Goal: Check status: Check status

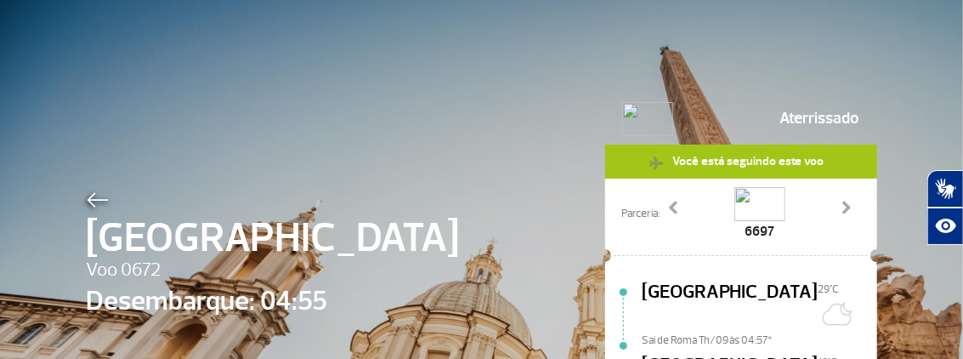
scroll to position [185, 0]
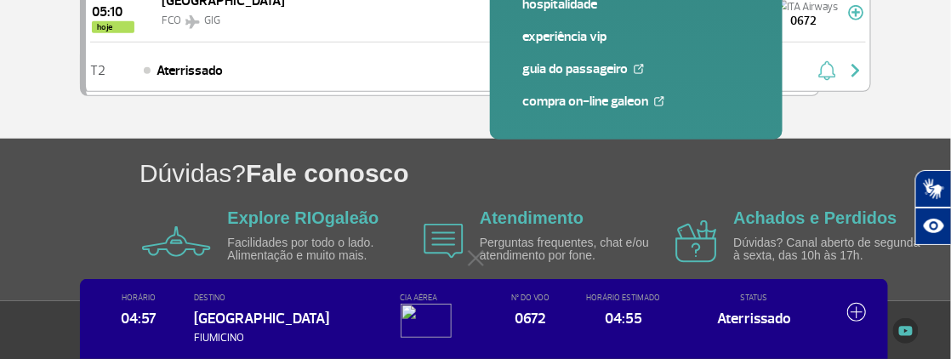
scroll to position [269, 0]
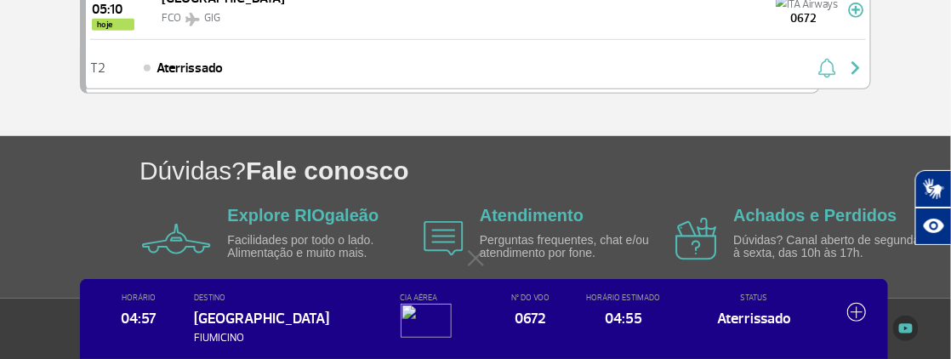
click at [860, 317] on img at bounding box center [857, 312] width 20 height 20
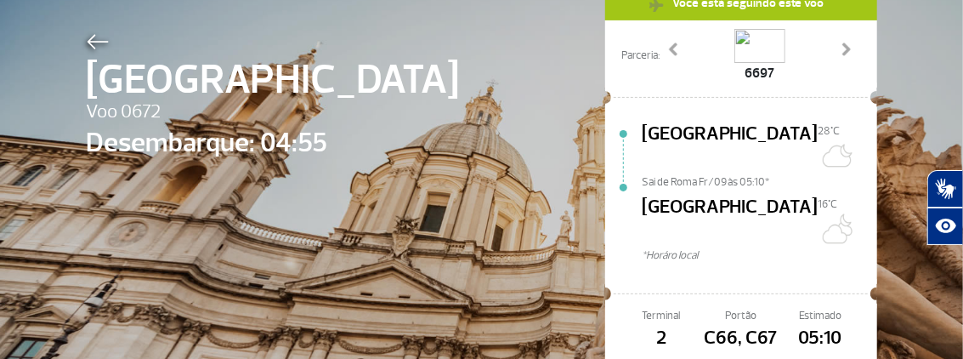
scroll to position [85, 0]
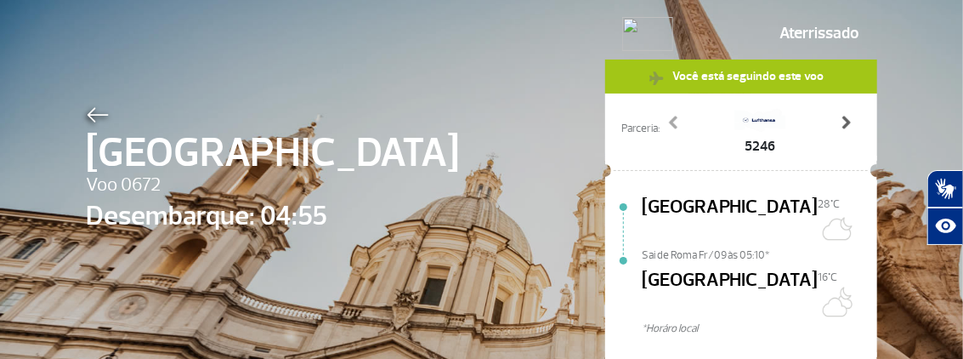
click at [841, 122] on span at bounding box center [845, 122] width 17 height 17
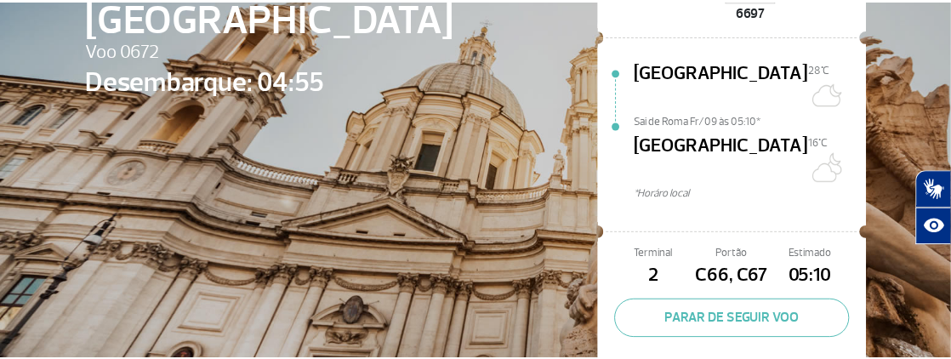
scroll to position [255, 0]
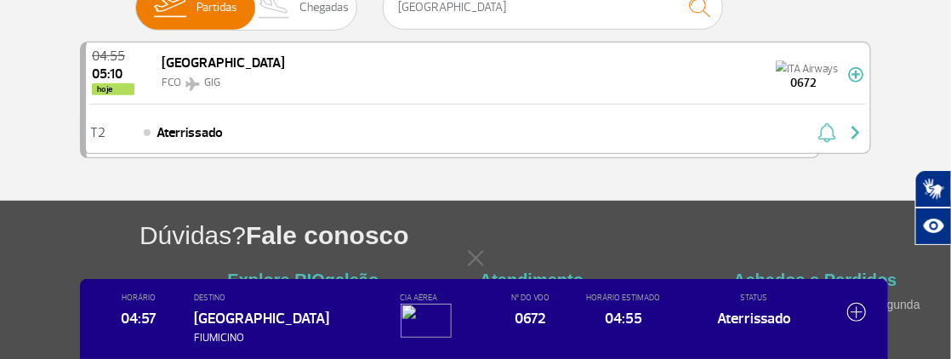
scroll to position [170, 0]
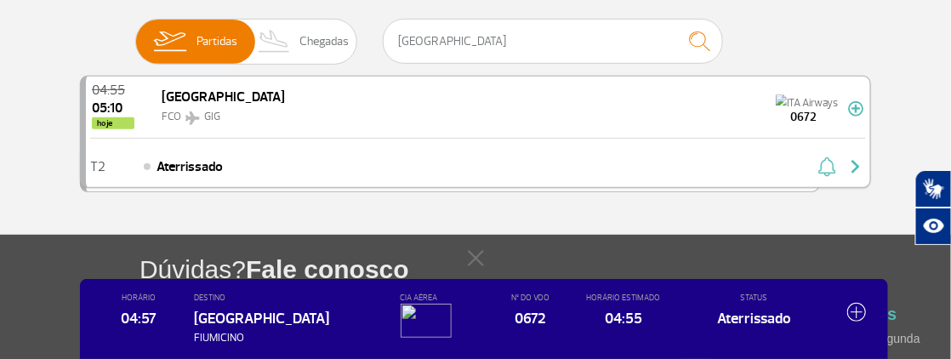
click at [854, 166] on img "button" at bounding box center [855, 166] width 20 height 20
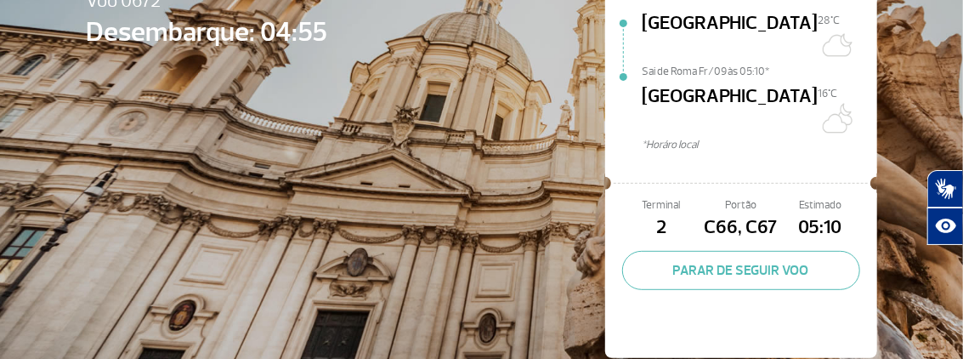
scroll to position [269, 0]
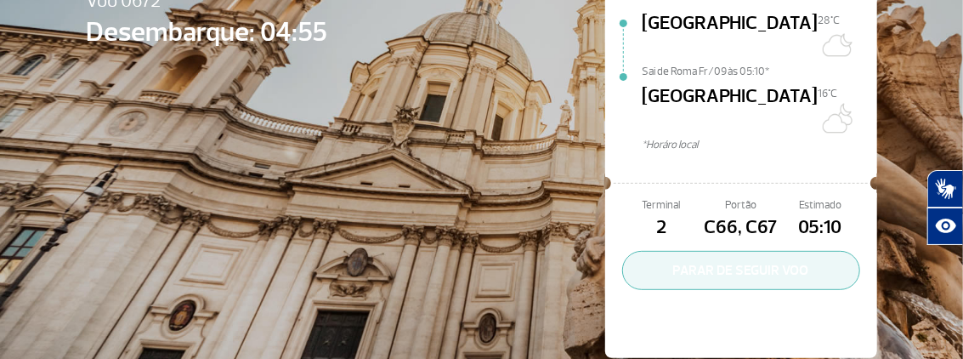
click at [748, 251] on button "PARAR DE SEGUIR VOO" at bounding box center [741, 270] width 238 height 39
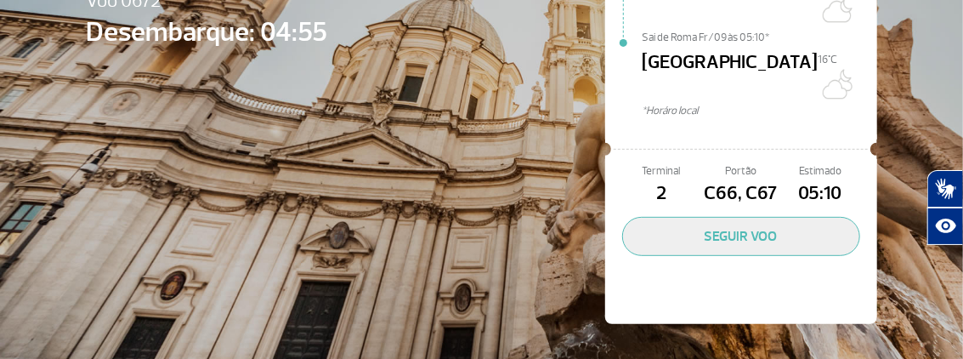
scroll to position [235, 0]
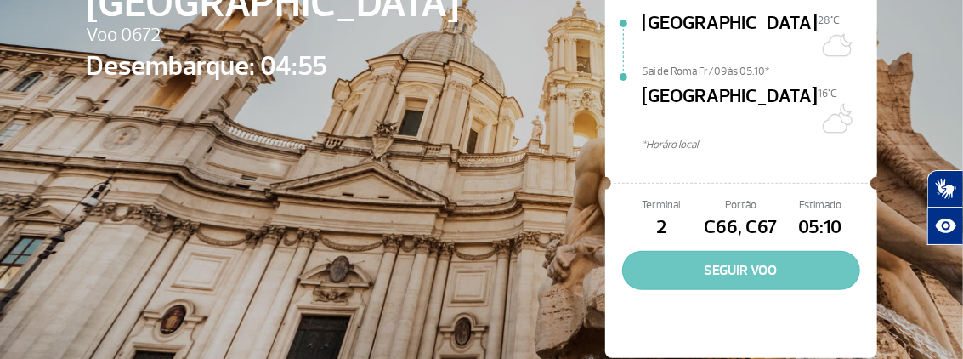
click at [748, 251] on button "SEGUIR VOO" at bounding box center [741, 270] width 238 height 39
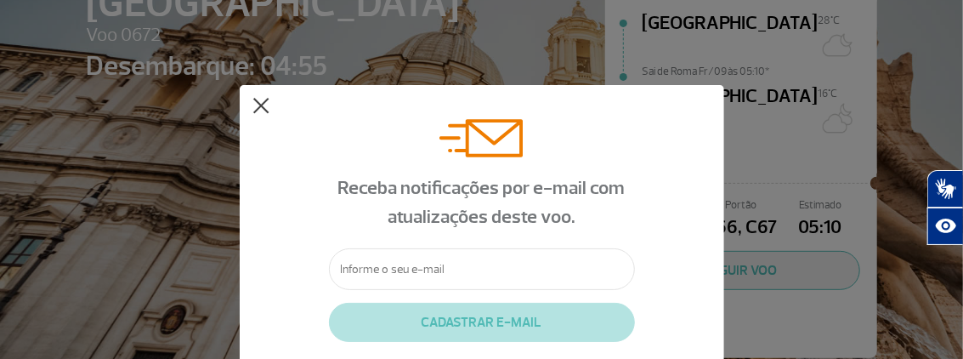
click at [264, 108] on button at bounding box center [261, 106] width 17 height 17
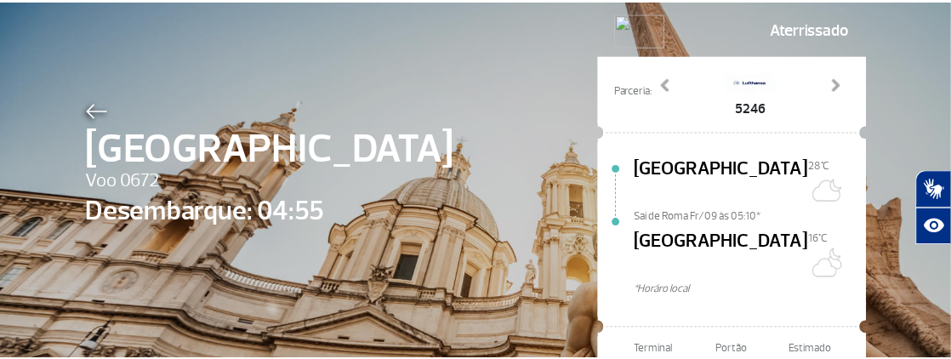
scroll to position [65, 0]
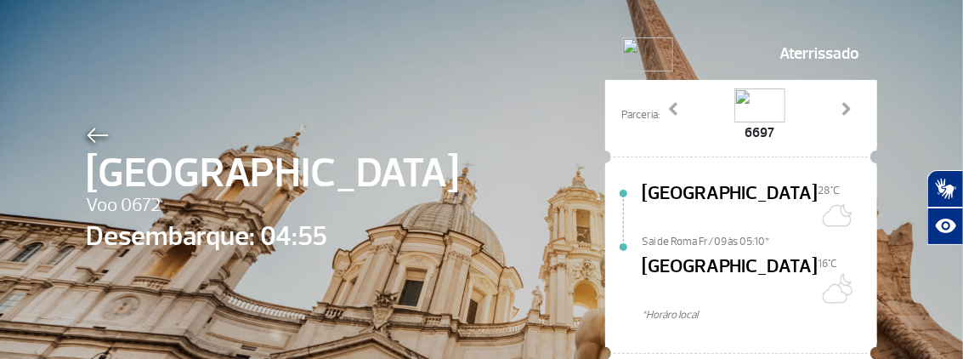
click at [95, 139] on img at bounding box center [98, 135] width 22 height 15
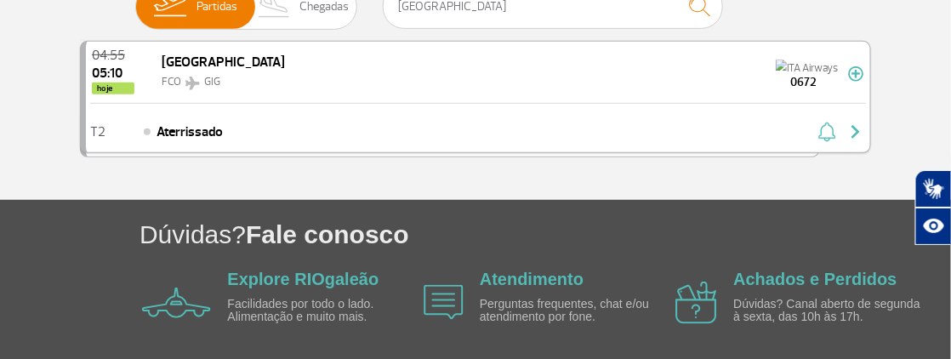
scroll to position [99, 0]
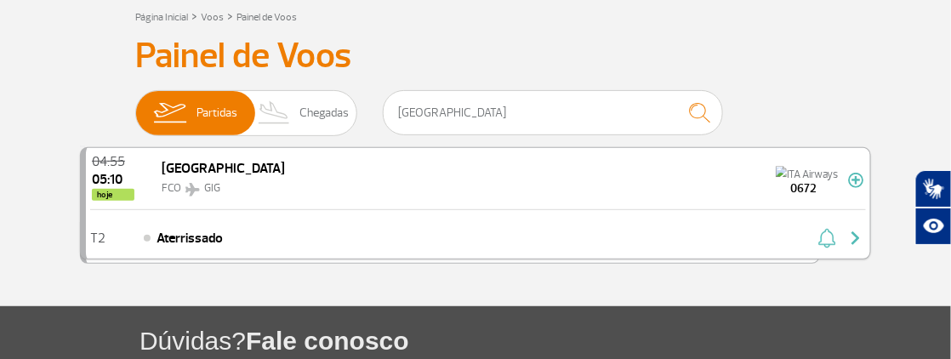
click at [852, 241] on img "button" at bounding box center [855, 238] width 20 height 20
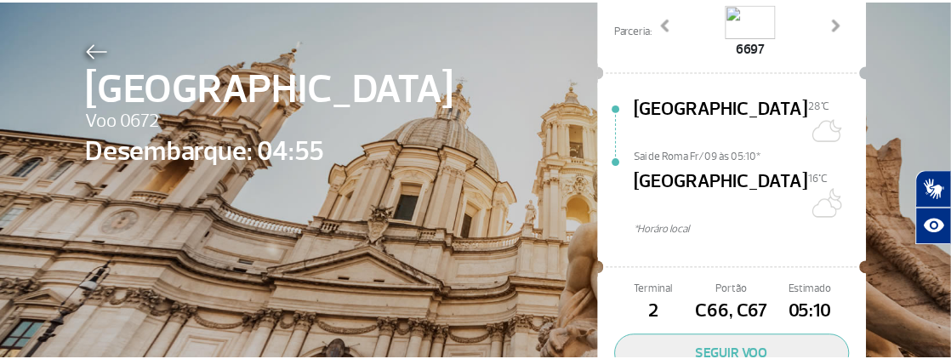
scroll to position [65, 0]
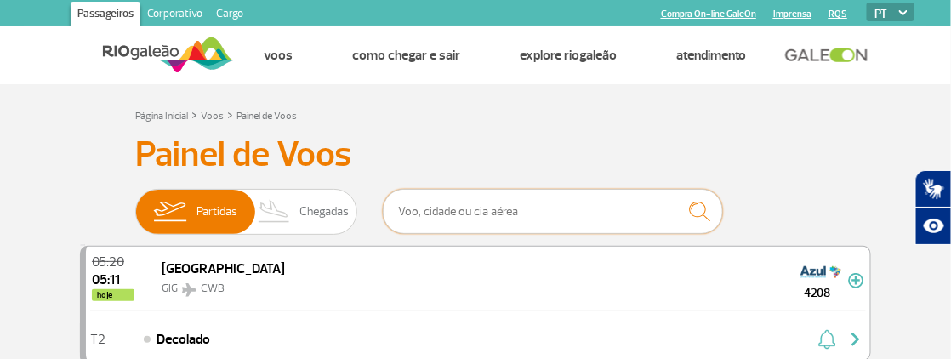
click at [436, 213] on input "text" at bounding box center [553, 211] width 340 height 45
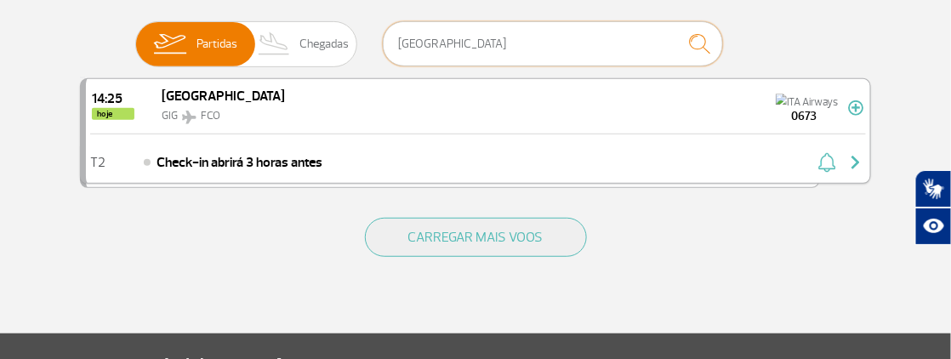
scroll to position [170, 0]
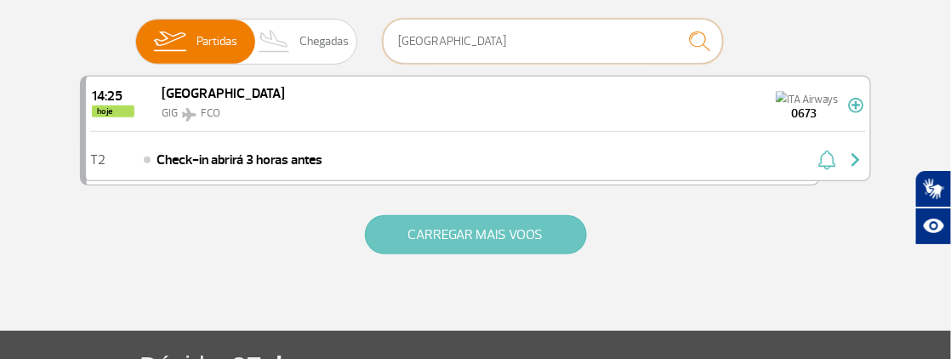
type input "[GEOGRAPHIC_DATA]"
click at [462, 239] on button "CARREGAR MAIS VOOS" at bounding box center [476, 234] width 222 height 39
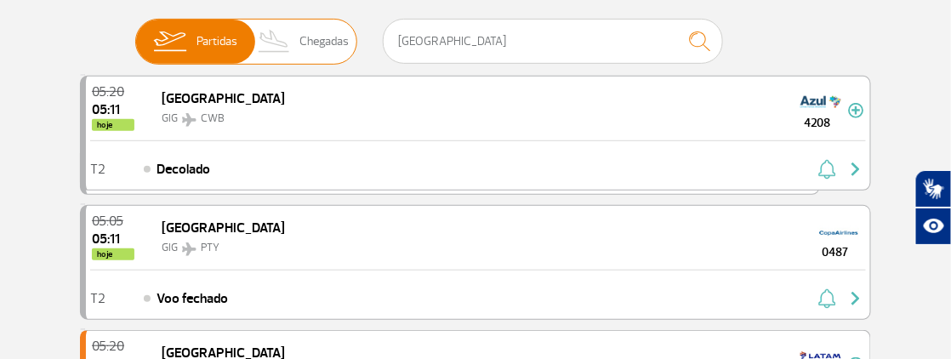
click at [339, 38] on span "Chegadas" at bounding box center [323, 42] width 49 height 44
click at [135, 33] on input "Partidas Chegadas" at bounding box center [135, 33] width 0 height 0
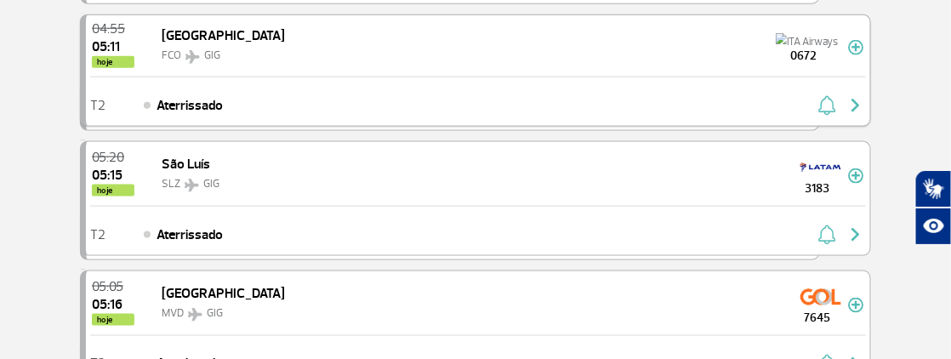
scroll to position [510, 0]
